Goal: Task Accomplishment & Management: Use online tool/utility

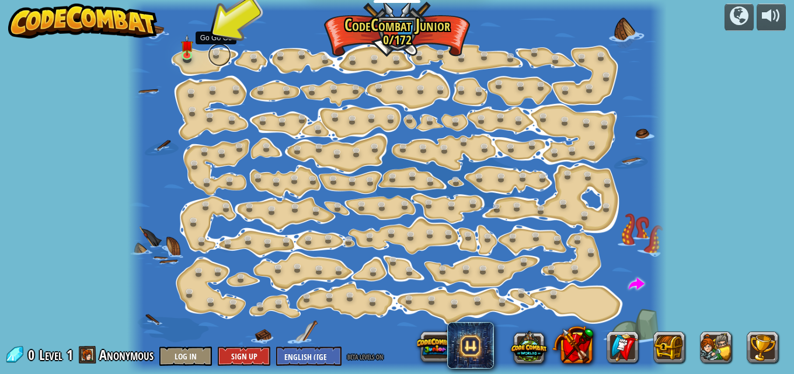
click at [224, 59] on link at bounding box center [219, 54] width 23 height 23
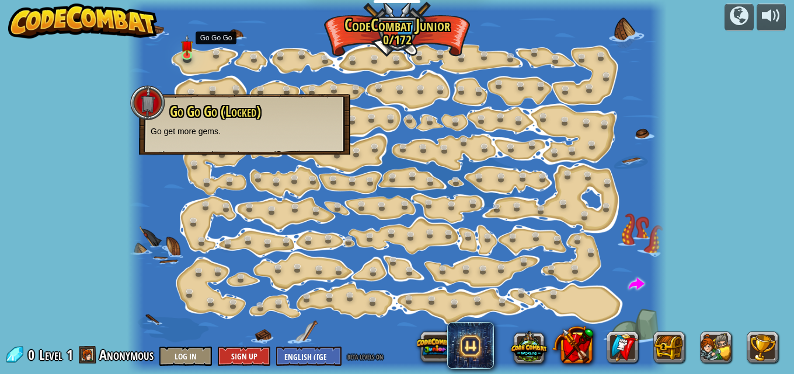
click at [207, 54] on div at bounding box center [397, 187] width 540 height 374
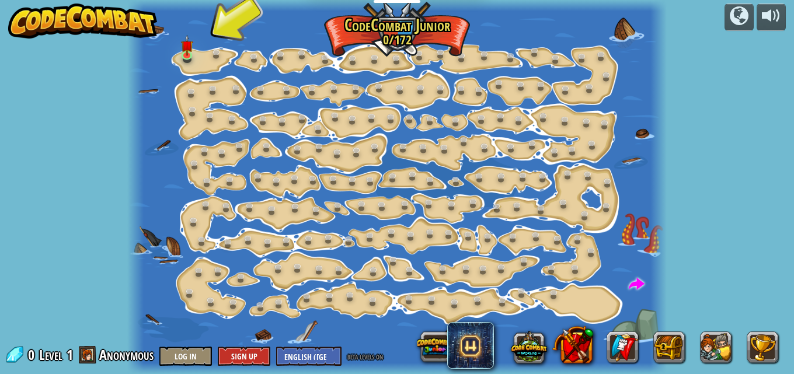
click at [207, 54] on div at bounding box center [397, 187] width 540 height 374
drag, startPoint x: 207, startPoint y: 54, endPoint x: 201, endPoint y: 53, distance: 6.0
click at [203, 53] on div at bounding box center [397, 187] width 540 height 374
click at [192, 51] on div at bounding box center [187, 54] width 11 height 12
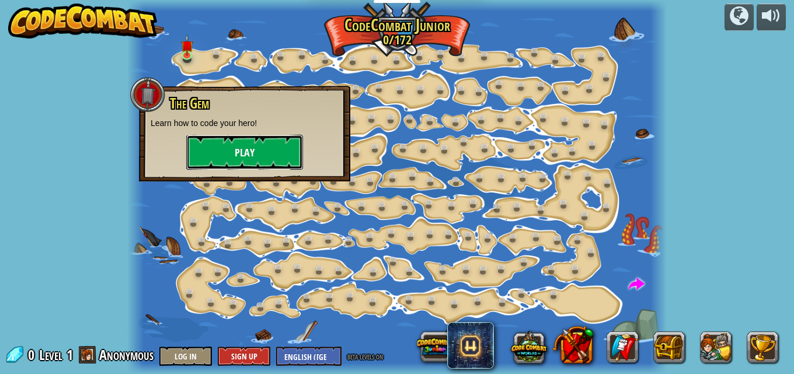
click at [232, 149] on button "Play" at bounding box center [244, 152] width 117 height 35
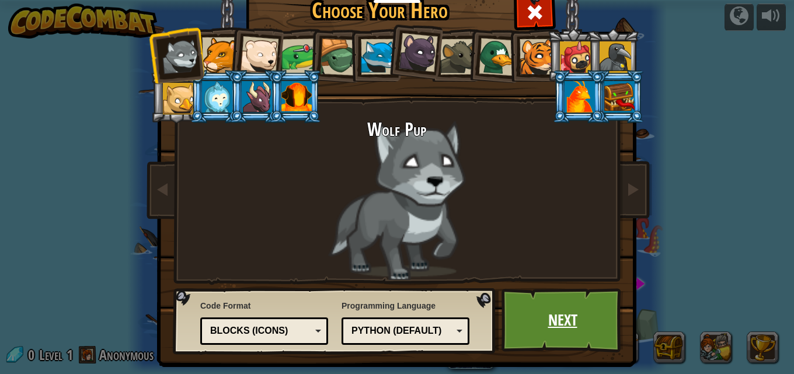
click at [543, 294] on link "Next" at bounding box center [563, 320] width 122 height 64
